Goal: Task Accomplishment & Management: Use online tool/utility

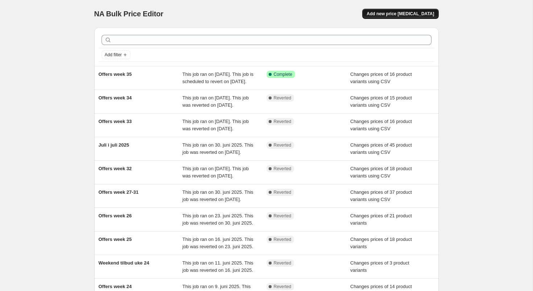
click at [412, 14] on span "Add new price change job" at bounding box center [399, 14] width 67 height 6
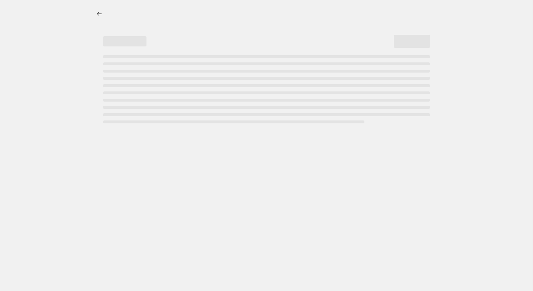
select select "percentage"
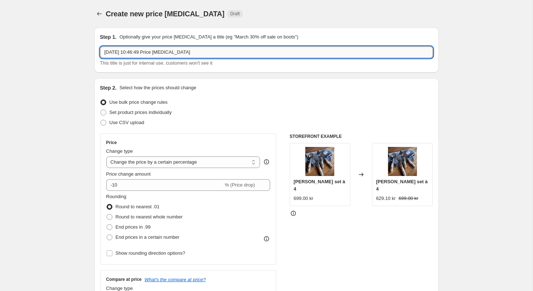
drag, startPoint x: 205, startPoint y: 51, endPoint x: 25, endPoint y: 52, distance: 180.2
click at [100, 52] on input "1. sep. 2025, 10:46:49 Price change job" at bounding box center [266, 52] width 333 height 12
type input "Julesalg week 36-38"
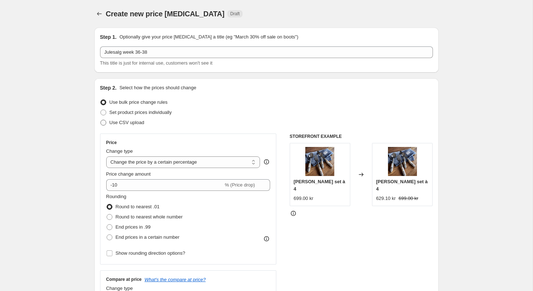
click at [105, 122] on span at bounding box center [103, 123] width 6 height 6
click at [101, 120] on input "Use CSV upload" at bounding box center [100, 120] width 0 height 0
radio input "true"
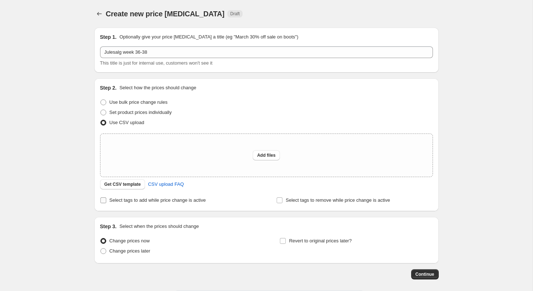
click at [104, 198] on input "Select tags to add while price change is active" at bounding box center [103, 200] width 6 height 6
checkbox input "true"
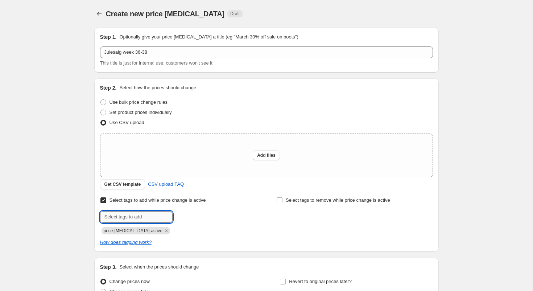
click at [130, 217] on input "text" at bounding box center [136, 217] width 72 height 12
type input "christmas_offers"
click at [188, 217] on span "Add christmas_of..." at bounding box center [199, 216] width 40 height 6
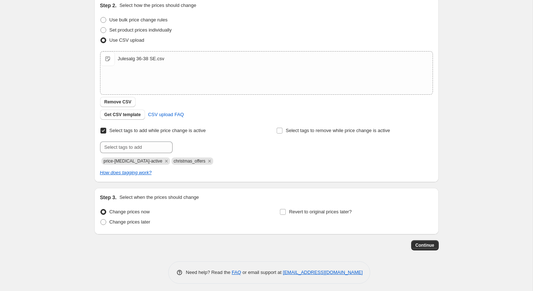
scroll to position [86, 0]
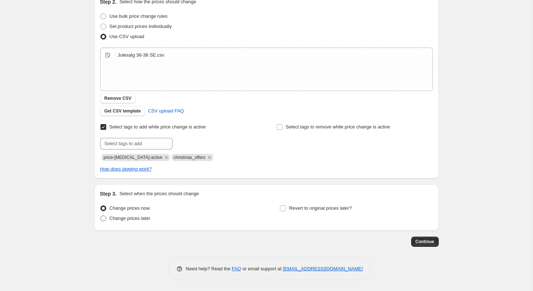
click at [104, 217] on span at bounding box center [103, 218] width 6 height 6
click at [101, 216] on input "Change prices later" at bounding box center [100, 215] width 0 height 0
radio input "true"
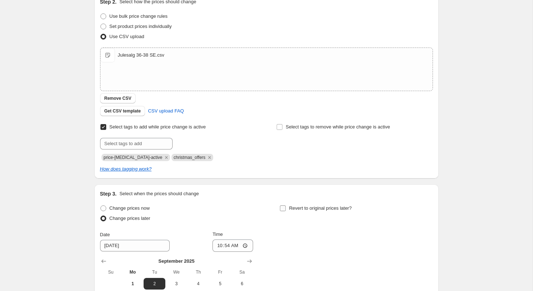
click at [282, 208] on input "Revert to original prices later?" at bounding box center [283, 208] width 6 height 6
checkbox input "true"
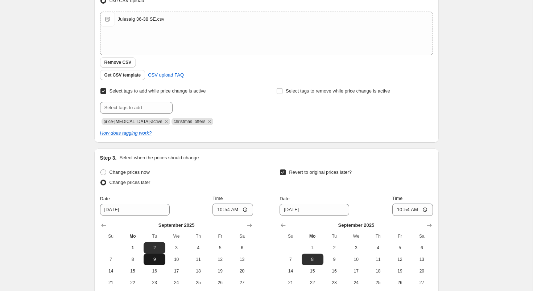
scroll to position [132, 0]
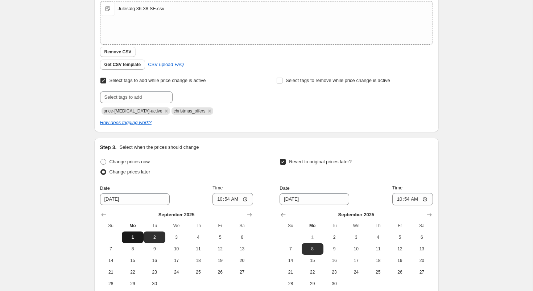
click at [134, 236] on span "1" at bounding box center [133, 237] width 16 height 6
type input "9/1/2025"
click at [237, 199] on input "10:54" at bounding box center [232, 199] width 41 height 12
click at [237, 199] on input "14:00" at bounding box center [232, 199] width 41 height 12
type input "15:00"
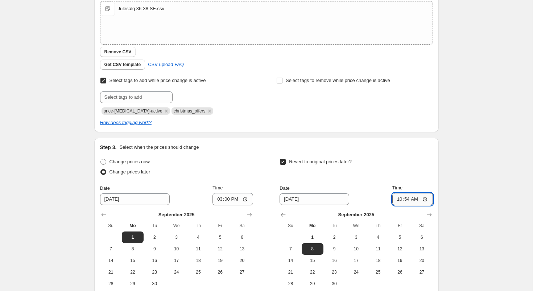
click at [417, 199] on input "10:54" at bounding box center [412, 199] width 41 height 12
type input "14:55"
click at [315, 271] on span "22" at bounding box center [312, 272] width 16 height 6
type input "9/22/2025"
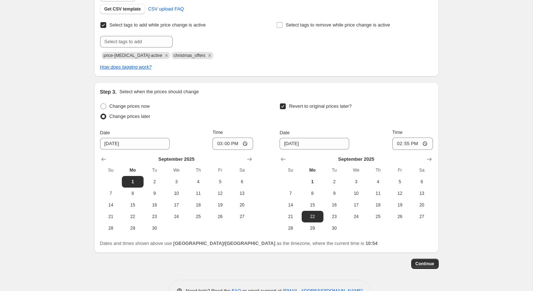
scroll to position [209, 0]
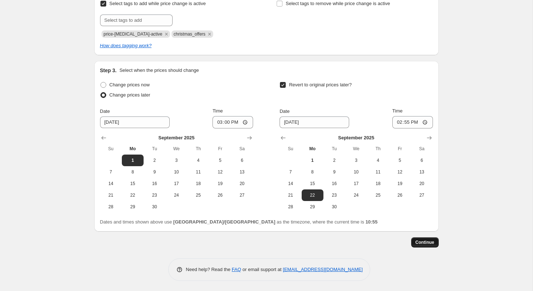
click at [430, 243] on span "Continue" at bounding box center [424, 242] width 19 height 6
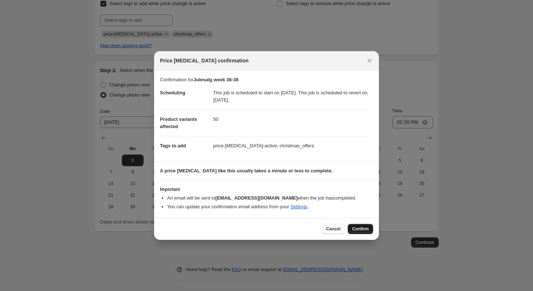
click at [359, 228] on span "Confirm" at bounding box center [360, 229] width 17 height 6
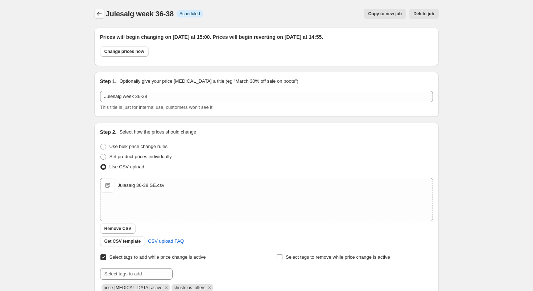
click at [99, 13] on icon "Price change jobs" at bounding box center [99, 13] width 7 height 7
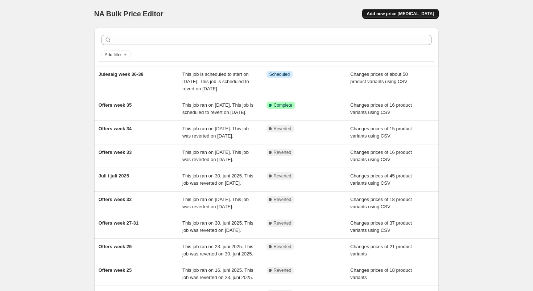
click at [402, 14] on span "Add new price change job" at bounding box center [399, 14] width 67 height 6
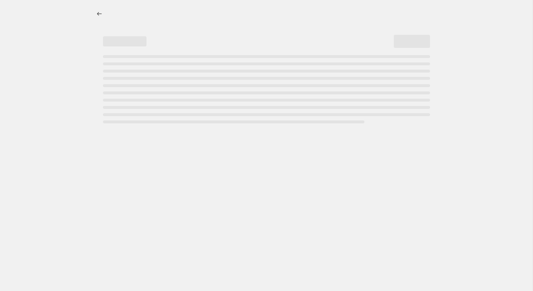
select select "percentage"
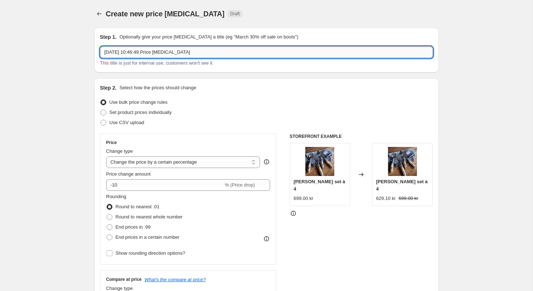
click at [170, 55] on input "1. sep. 2025, 10:46:49 Price change job" at bounding box center [266, 52] width 333 height 12
drag, startPoint x: 200, startPoint y: 54, endPoint x: -41, endPoint y: 50, distance: 241.1
click at [100, 50] on input "1. sep. 2025, 10:46:49 Price change job" at bounding box center [266, 52] width 333 height 12
type input "o"
type input "Offers week 36"
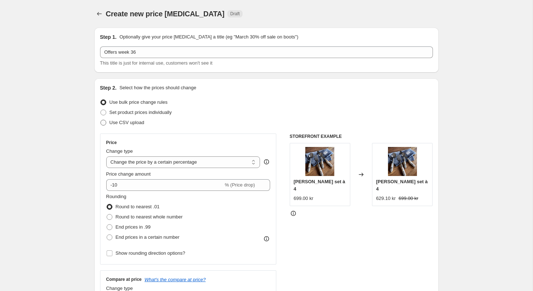
click at [104, 123] on span at bounding box center [103, 123] width 6 height 6
click at [101, 120] on input "Use CSV upload" at bounding box center [100, 120] width 0 height 0
radio input "true"
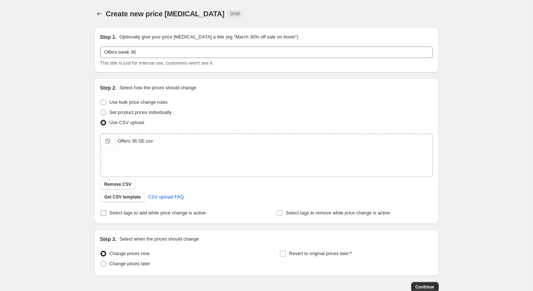
click at [104, 212] on input "Select tags to add while price change is active" at bounding box center [103, 213] width 6 height 6
checkbox input "true"
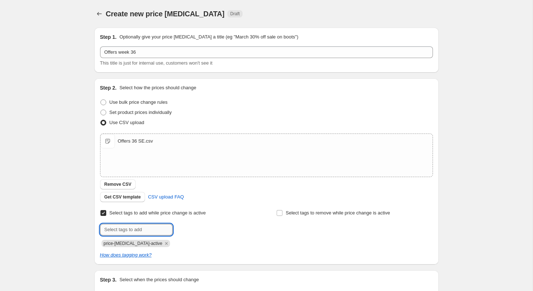
click at [129, 231] on input "text" at bounding box center [136, 230] width 72 height 12
type input "campaign_weekly"
click at [192, 229] on span "campaign_wee..." at bounding box center [205, 228] width 34 height 5
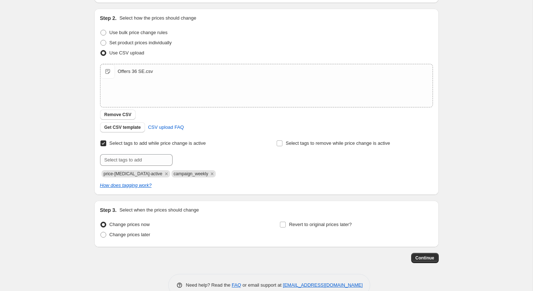
scroll to position [86, 0]
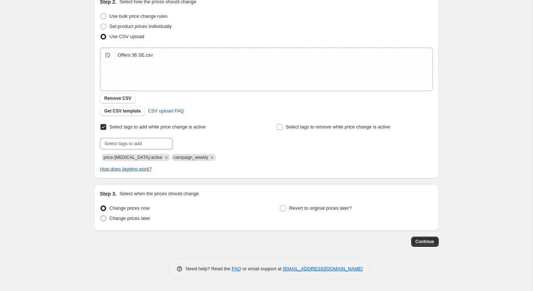
click at [106, 219] on span at bounding box center [103, 218] width 6 height 6
click at [101, 216] on input "Change prices later" at bounding box center [100, 215] width 0 height 0
radio input "true"
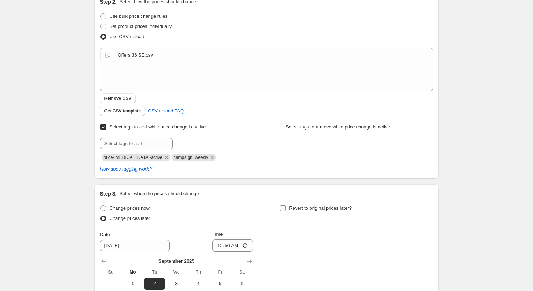
click at [284, 208] on input "Revert to original prices later?" at bounding box center [283, 208] width 6 height 6
checkbox input "true"
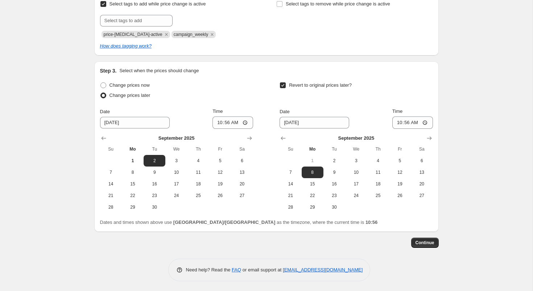
scroll to position [209, 0]
click at [137, 161] on span "1" at bounding box center [133, 160] width 16 height 6
type input "9/1/2025"
click at [234, 121] on input "10:56" at bounding box center [232, 122] width 41 height 12
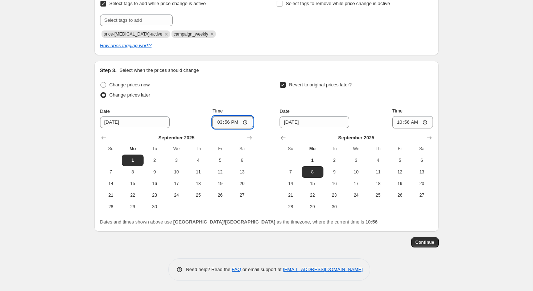
type input "15:00"
click at [315, 182] on span "15" at bounding box center [312, 184] width 16 height 6
type input "9/15/2025"
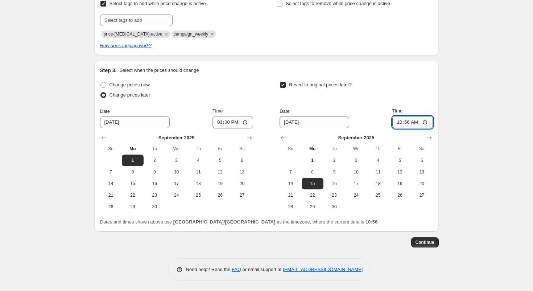
click at [412, 121] on input "10:56" at bounding box center [412, 122] width 41 height 12
type input "14:55"
click at [422, 242] on span "Continue" at bounding box center [424, 242] width 19 height 6
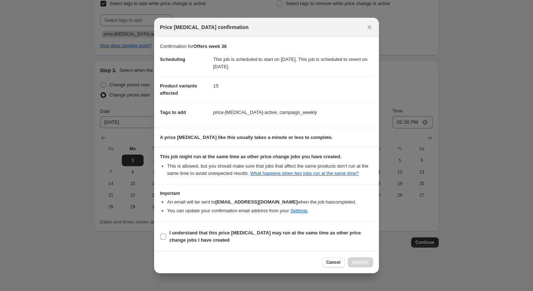
drag, startPoint x: 163, startPoint y: 240, endPoint x: 175, endPoint y: 243, distance: 12.0
click at [164, 239] on input "I understand that this price change job may run at the same time as other price…" at bounding box center [163, 236] width 6 height 6
checkbox input "true"
click at [362, 265] on span "Confirm" at bounding box center [360, 262] width 17 height 6
